Goal: Find specific page/section: Find specific page/section

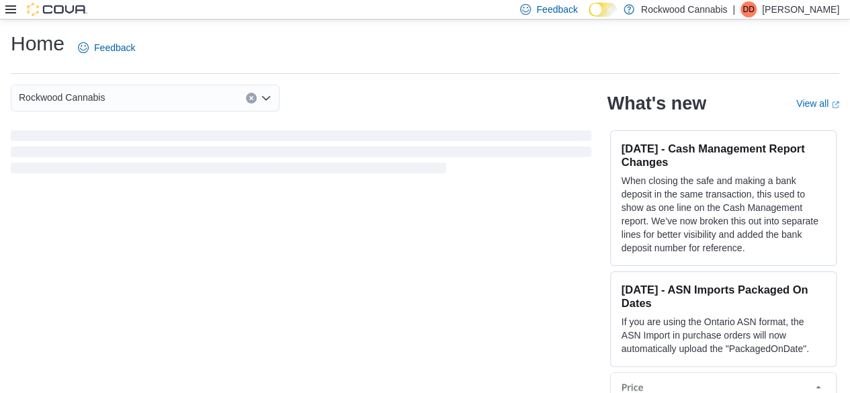
click at [7, 9] on icon at bounding box center [10, 9] width 11 height 8
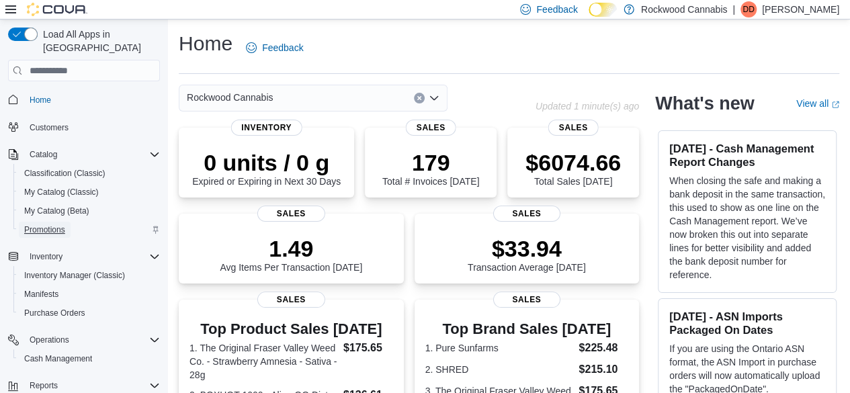
click at [60, 222] on span "Promotions" at bounding box center [44, 230] width 41 height 16
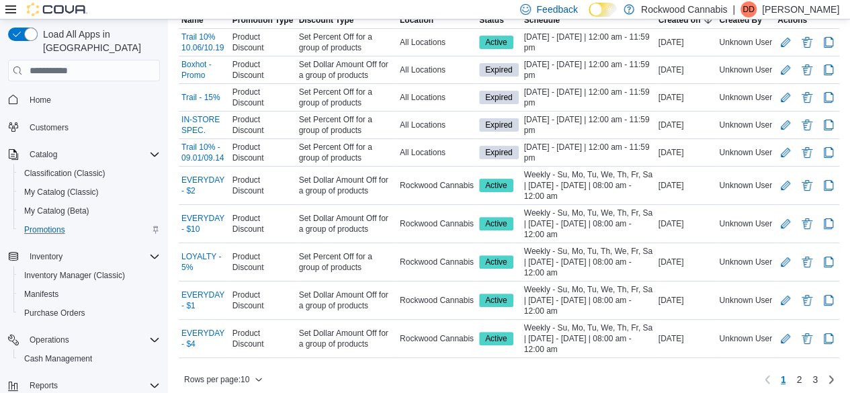
scroll to position [121, 0]
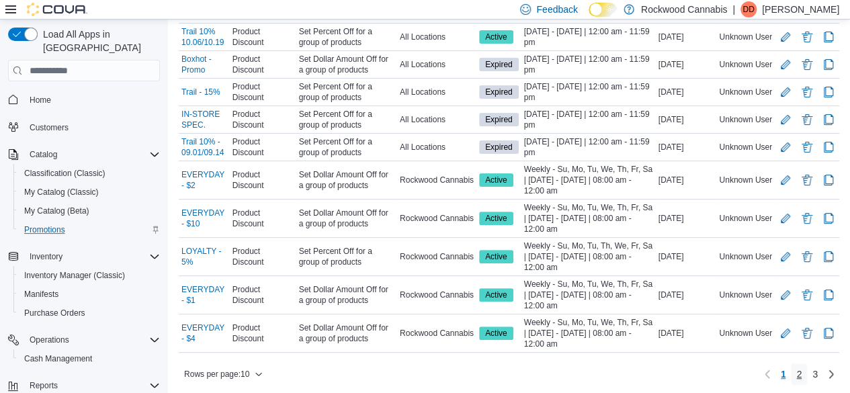
click at [803, 370] on link "2" at bounding box center [799, 375] width 16 height 22
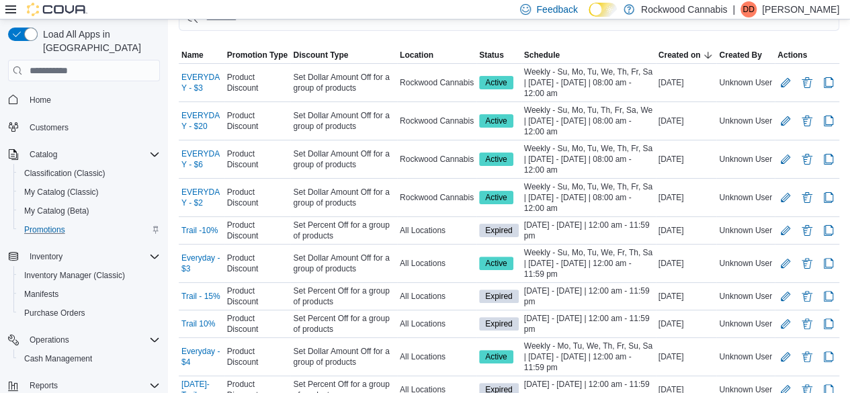
scroll to position [132, 0]
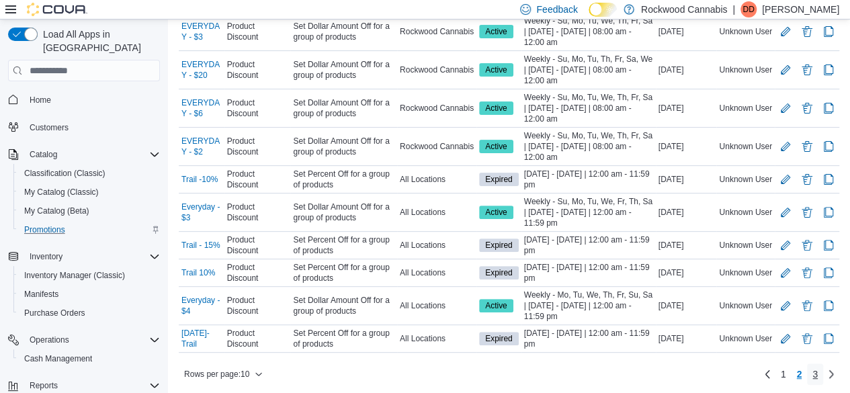
click at [818, 377] on span "3" at bounding box center [815, 374] width 5 height 13
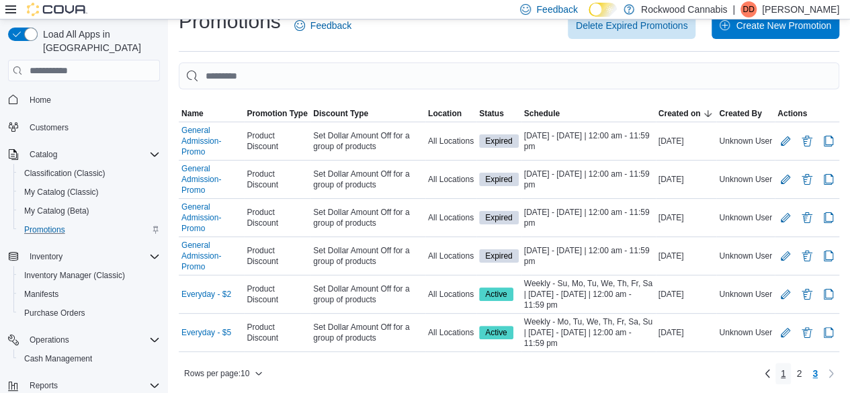
click at [786, 372] on span "1" at bounding box center [783, 373] width 5 height 13
